Goal: Task Accomplishment & Management: Complete application form

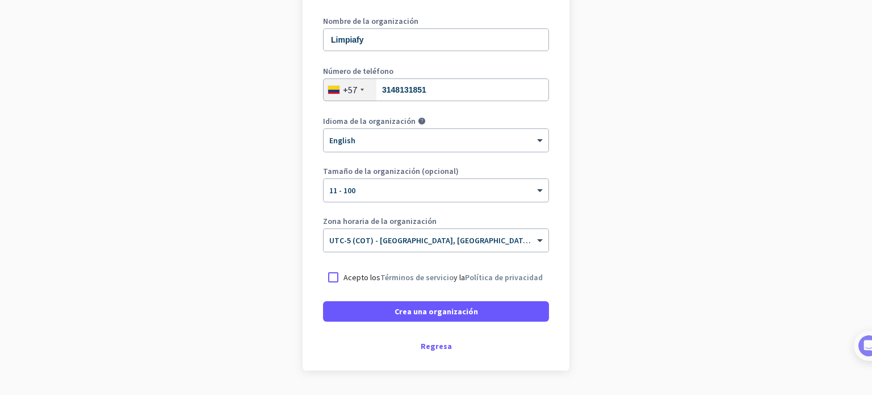
scroll to position [158, 0]
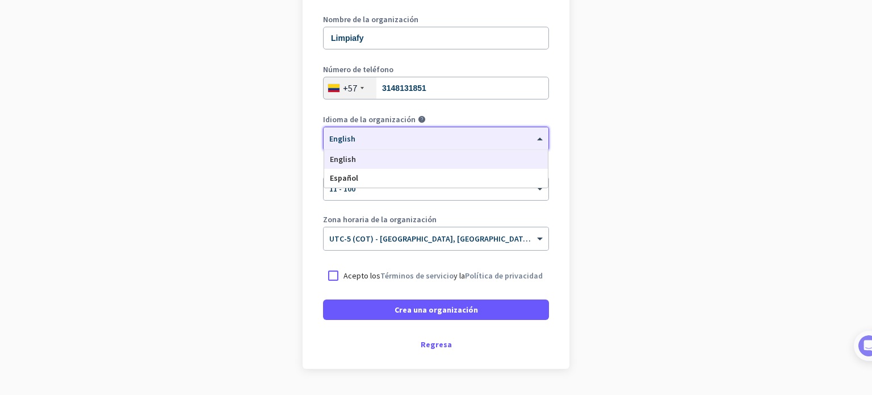
click at [443, 144] on div "× English" at bounding box center [436, 138] width 225 height 23
click at [424, 180] on div "Español" at bounding box center [436, 178] width 224 height 19
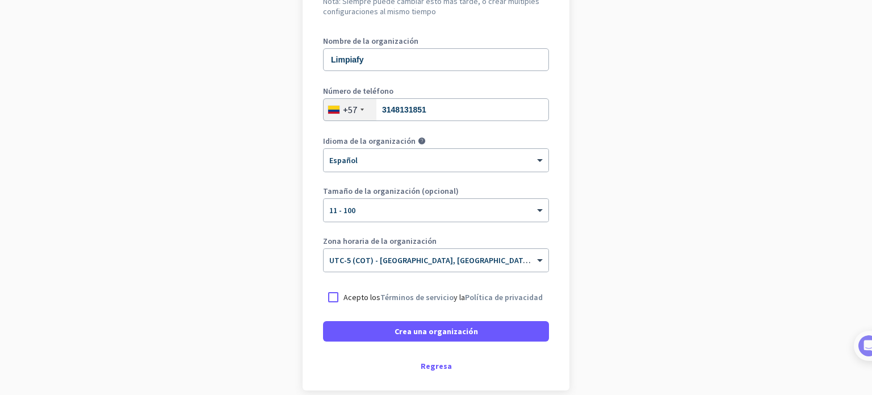
scroll to position [188, 0]
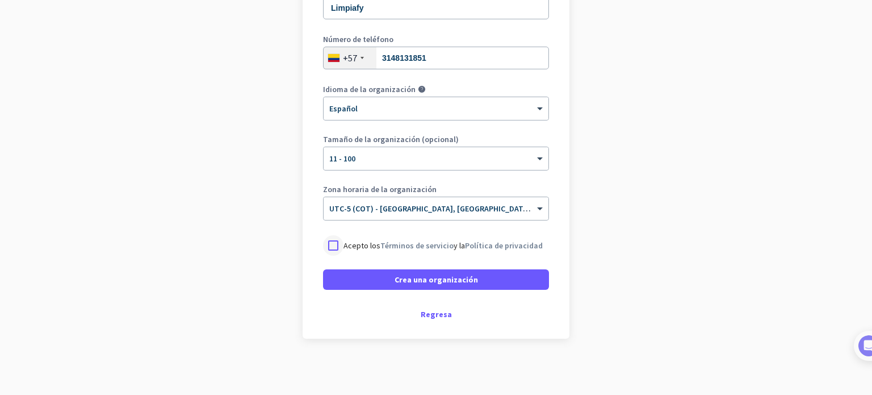
click at [336, 248] on div at bounding box center [333, 245] width 20 height 20
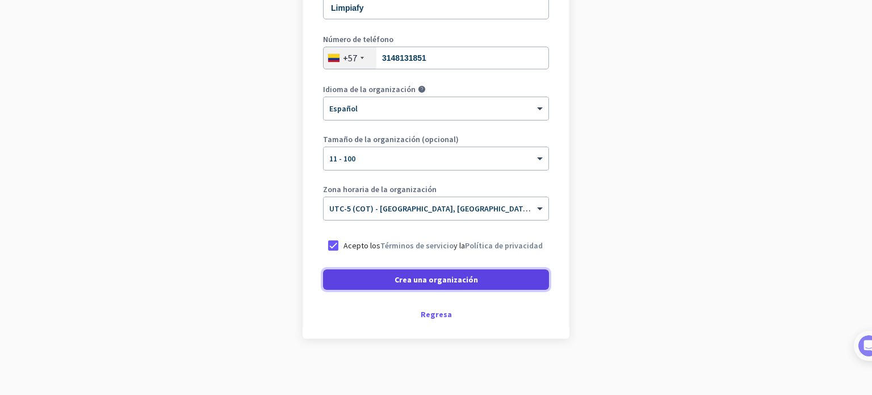
click at [380, 273] on span at bounding box center [436, 279] width 226 height 27
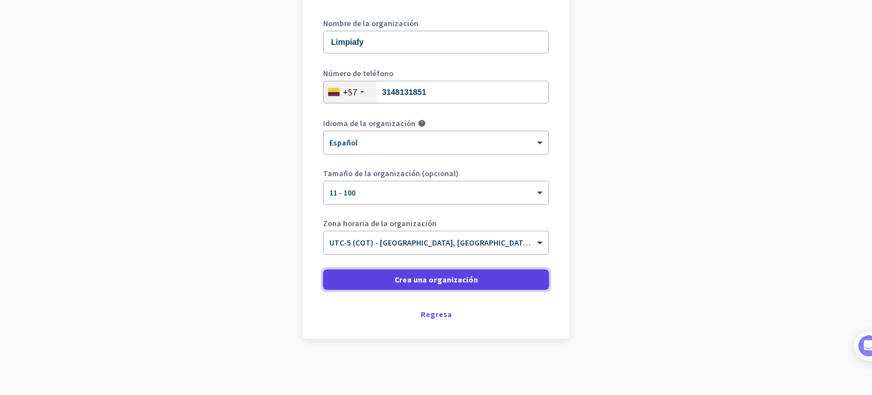
click at [380, 273] on span at bounding box center [436, 279] width 226 height 27
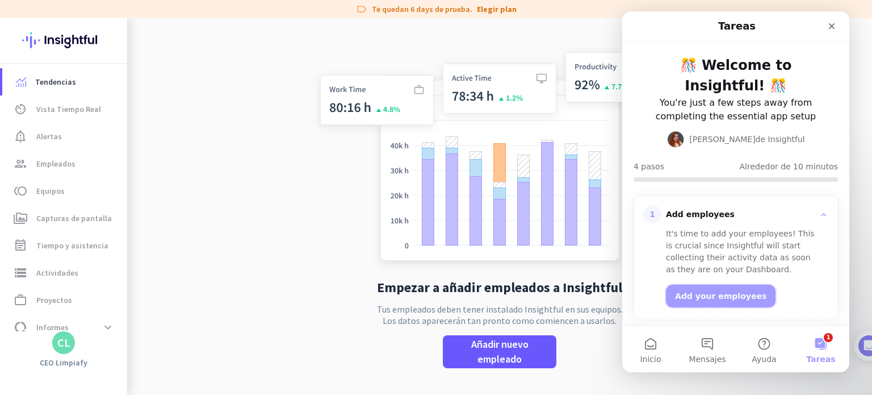
click at [692, 284] on button "Add your employees" at bounding box center [721, 295] width 110 height 23
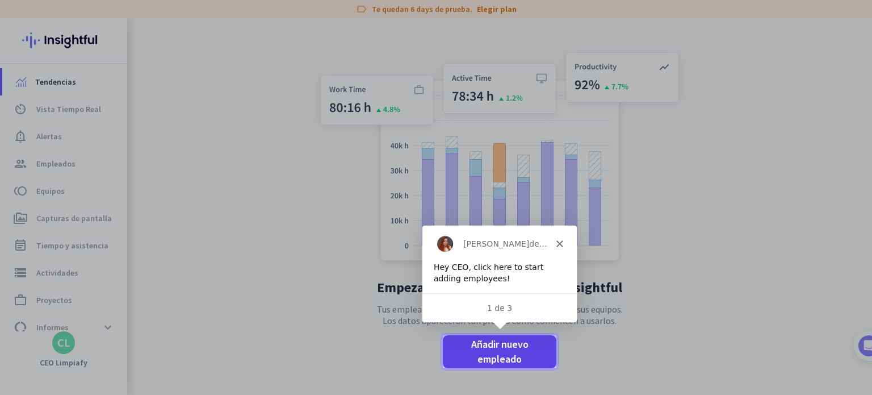
click at [523, 359] on span "Añadir nuevo empleado" at bounding box center [499, 352] width 95 height 30
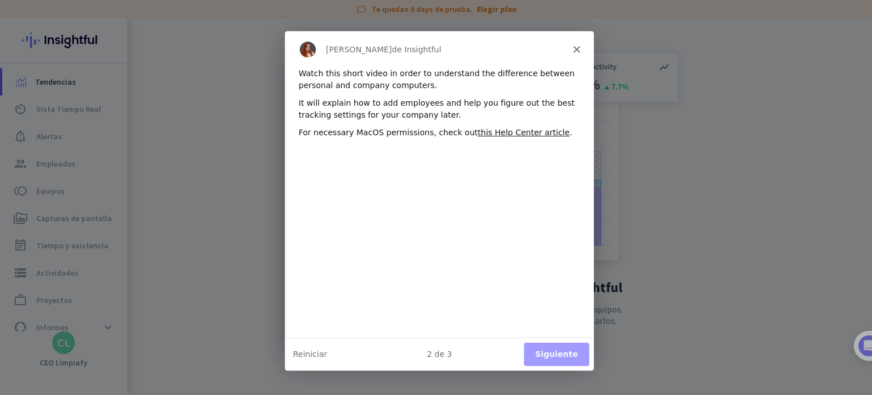
click at [577, 355] on button "Siguiente" at bounding box center [555, 353] width 65 height 23
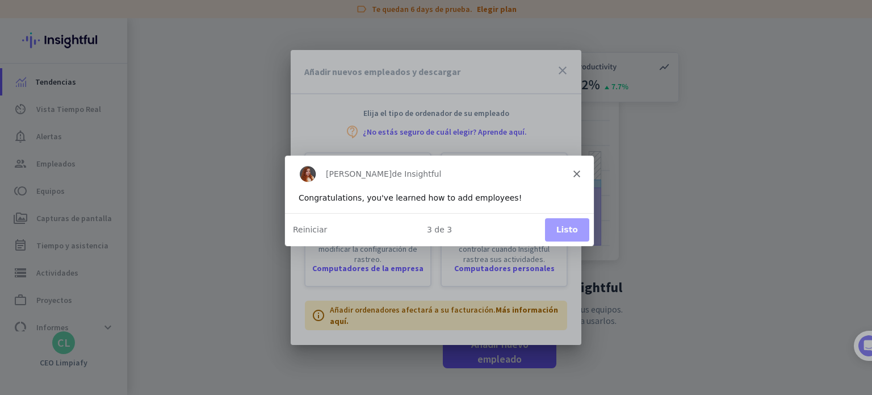
click at [571, 235] on button "Listo" at bounding box center [566, 228] width 44 height 23
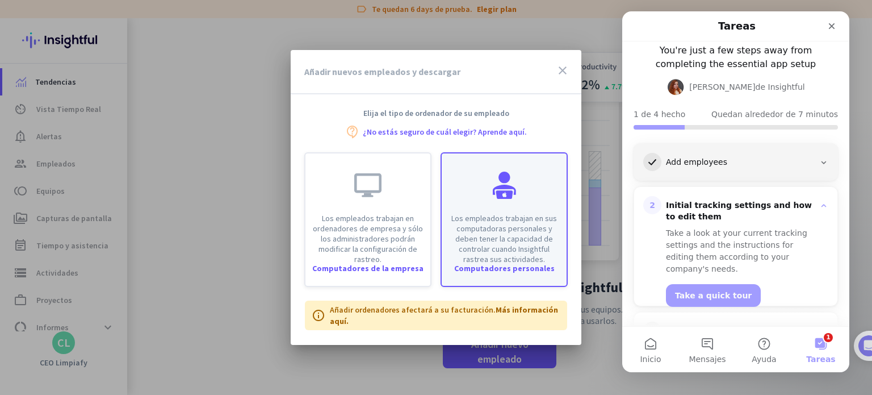
scroll to position [114, 0]
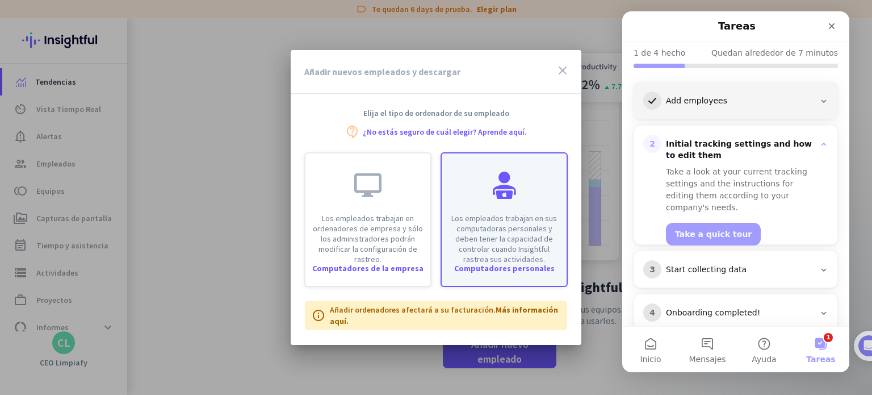
click at [488, 233] on p "Los empleados trabajan en sus computadoras personales y deben tener la capacida…" at bounding box center [504, 238] width 111 height 51
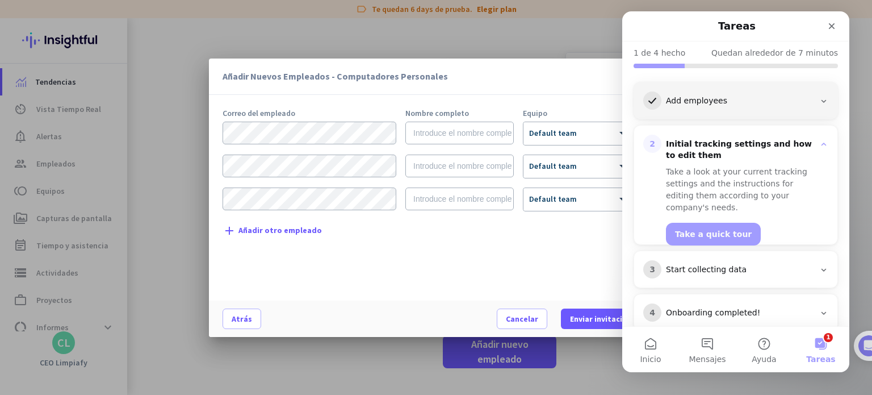
click at [566, 104] on div "Añadir Nuevos Empleados - Computadores Personales close Correo del empleado Nom…" at bounding box center [436, 197] width 454 height 278
click at [833, 33] on div "Cerrar" at bounding box center [832, 26] width 20 height 20
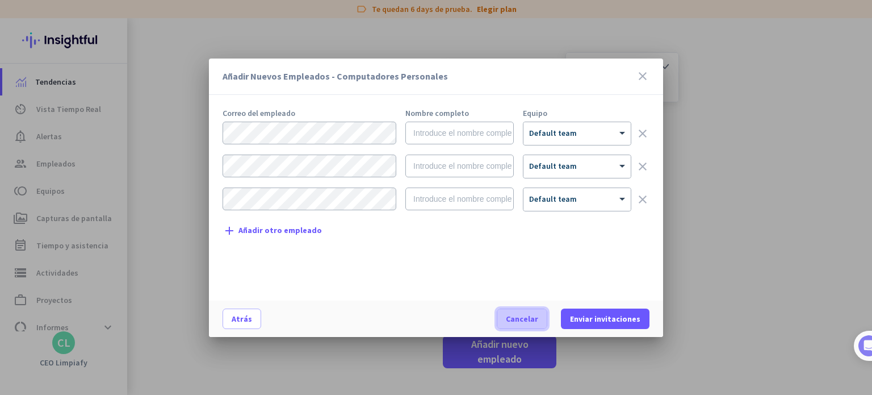
click at [538, 316] on span "Cancelar" at bounding box center [522, 318] width 32 height 11
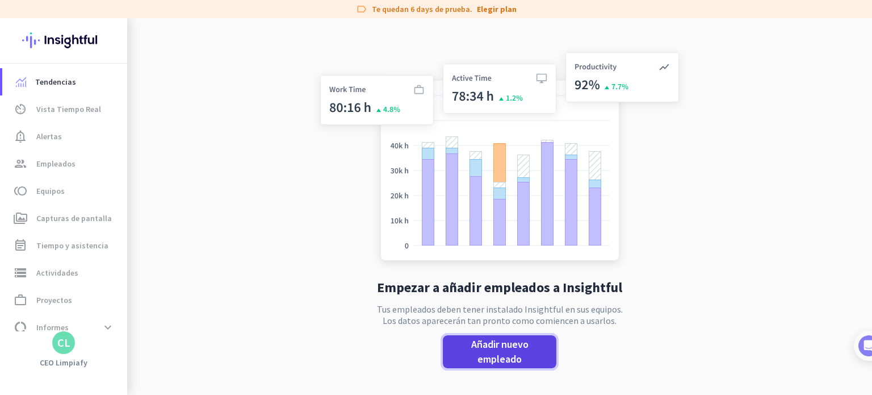
click at [528, 347] on span "Añadir nuevo empleado" at bounding box center [499, 352] width 95 height 30
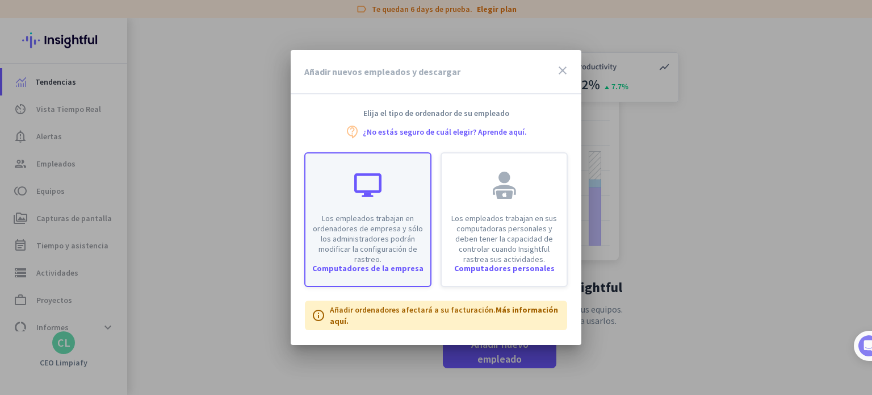
click at [391, 200] on div "Los empleados trabajan en ordenadores de empresa y sólo los administradores pod…" at bounding box center [367, 208] width 125 height 111
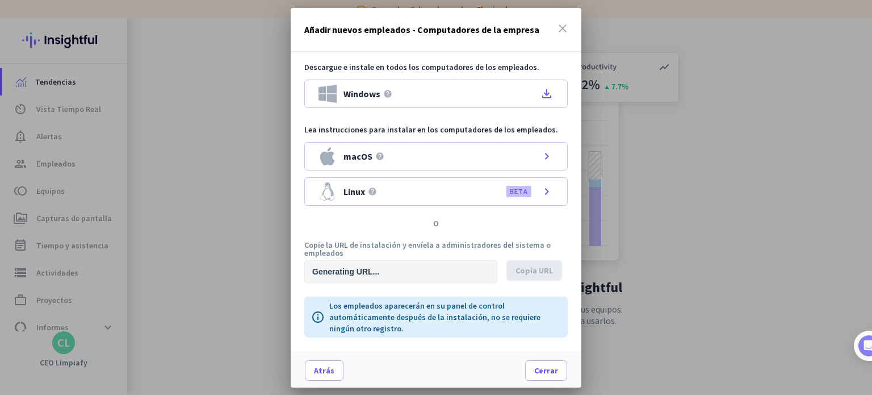
type input "https://app.insightful.io/#/installation/company?token=eyJhbGciOiJIUzI1NiIsInR5…"
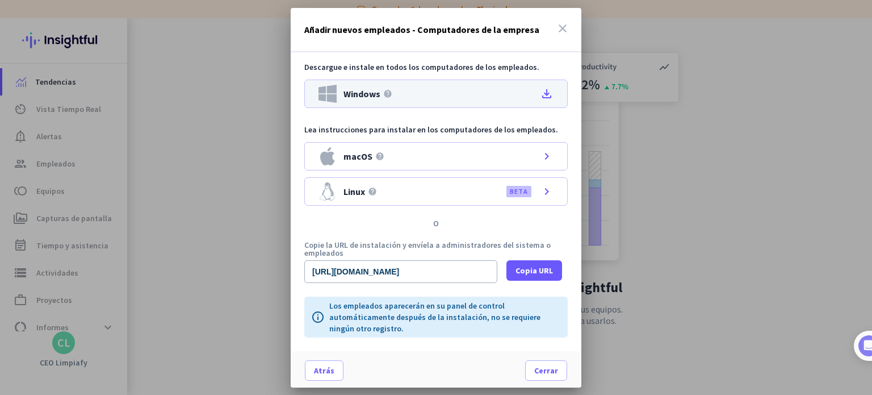
click at [458, 94] on div "Windows help file_download" at bounding box center [435, 93] width 263 height 28
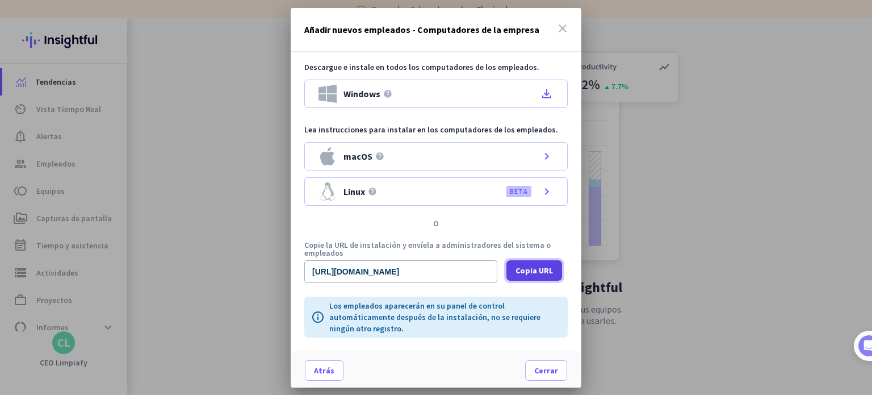
click at [526, 278] on span at bounding box center [534, 270] width 56 height 27
click at [547, 367] on span "Cerrar" at bounding box center [546, 369] width 24 height 11
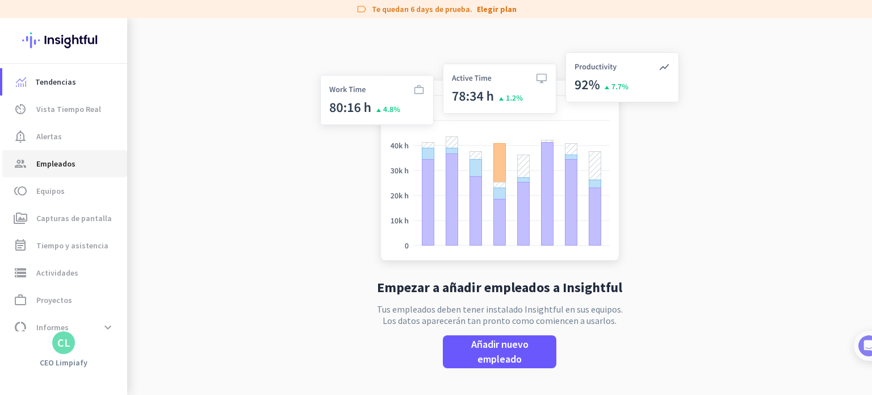
click at [62, 159] on span "Empleados" at bounding box center [55, 164] width 39 height 14
